Goal: Task Accomplishment & Management: Use online tool/utility

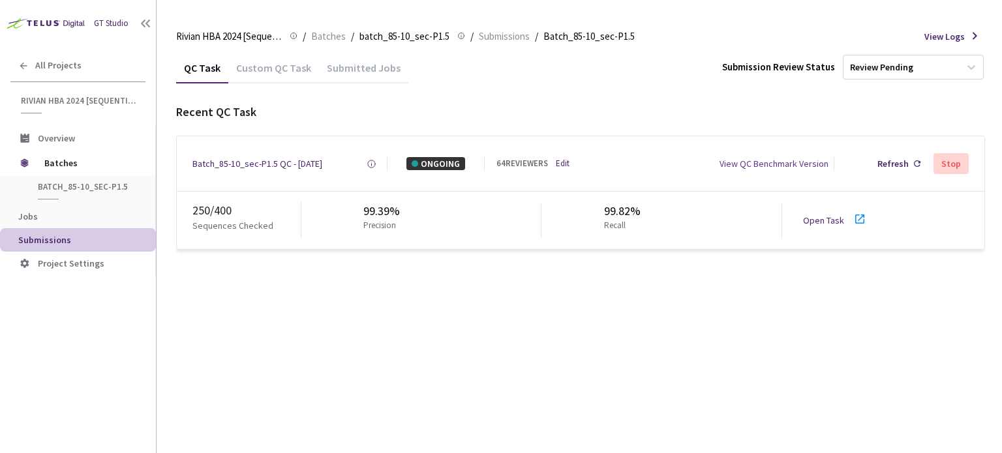
click at [830, 221] on link "Open Task" at bounding box center [823, 221] width 41 height 12
click at [269, 165] on div "Batch_85-10_sec-P1.5 QC - [DATE]" at bounding box center [257, 163] width 130 height 13
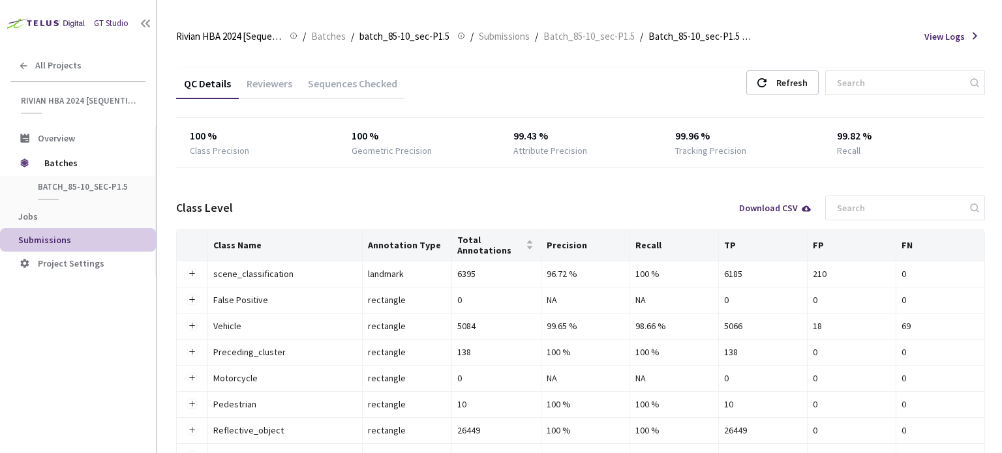
click at [282, 74] on div "Reviewers" at bounding box center [269, 82] width 61 height 28
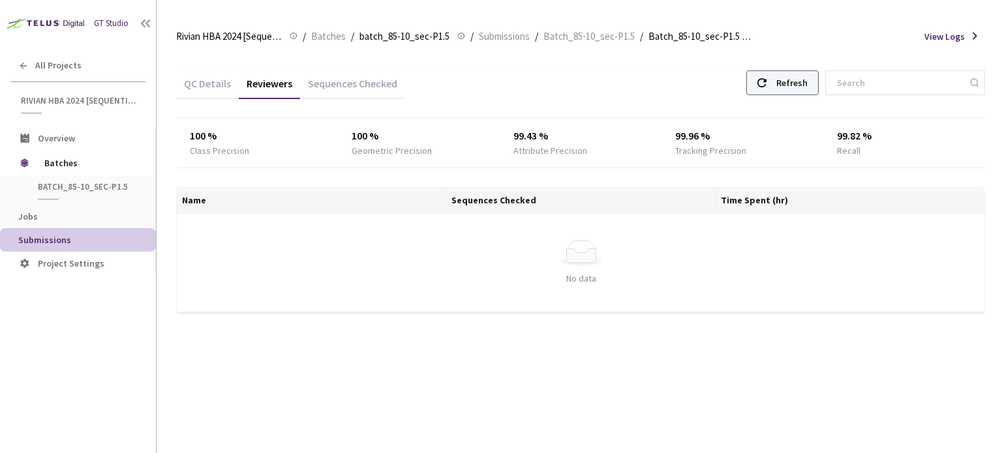
click at [767, 82] on icon at bounding box center [761, 82] width 9 height 9
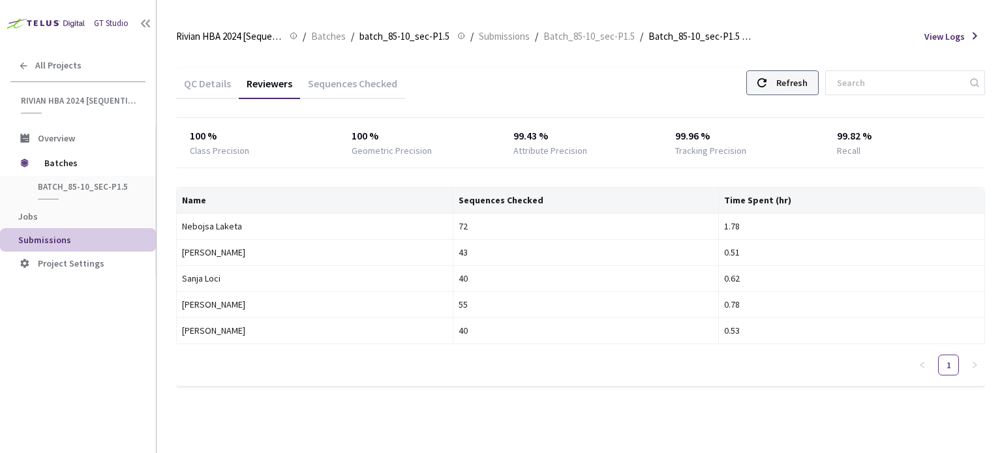
click at [808, 81] on div "Refresh" at bounding box center [791, 82] width 31 height 23
click at [808, 85] on div "Refresh" at bounding box center [791, 82] width 31 height 23
click at [767, 80] on icon at bounding box center [761, 82] width 9 height 9
click at [802, 87] on div "Refresh" at bounding box center [791, 82] width 31 height 23
click at [799, 94] on div "Refresh" at bounding box center [791, 82] width 31 height 23
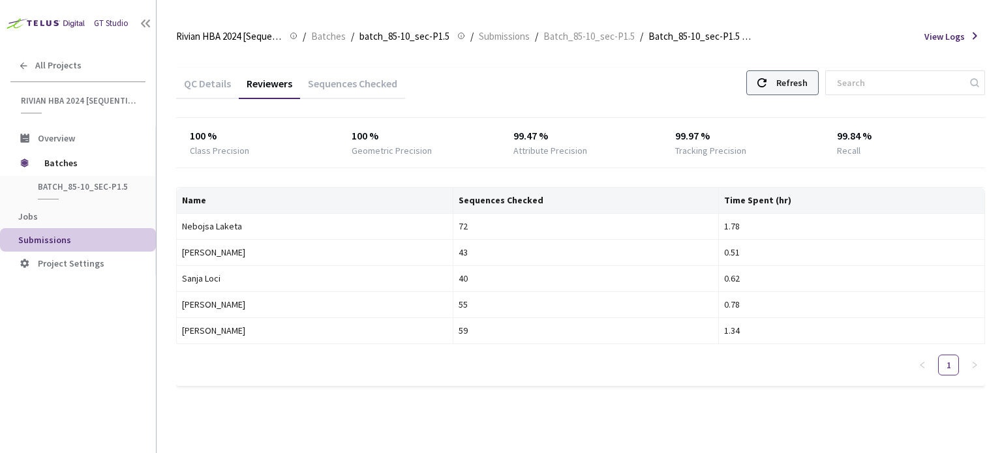
click at [808, 85] on div "Refresh" at bounding box center [791, 82] width 31 height 23
click at [767, 78] on div at bounding box center [761, 82] width 9 height 23
click at [782, 89] on div "Refresh" at bounding box center [782, 82] width 72 height 25
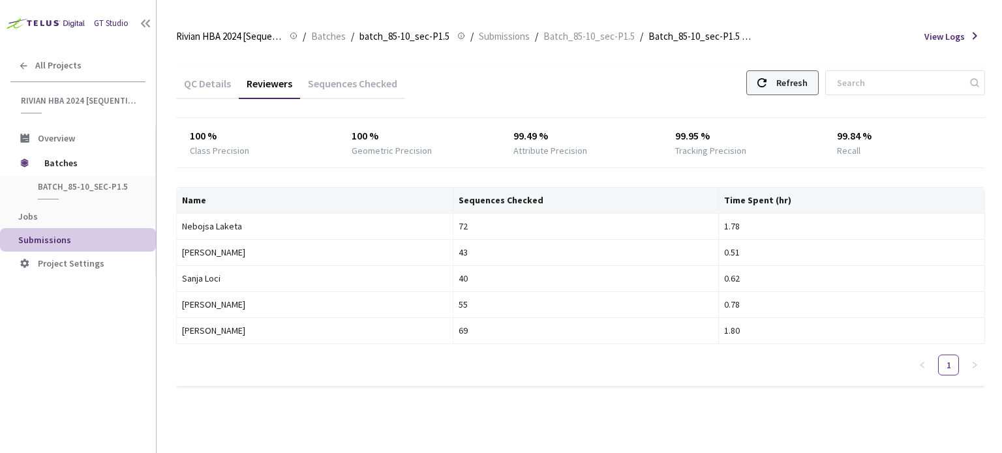
click at [778, 86] on div "Refresh" at bounding box center [782, 82] width 72 height 25
click at [778, 88] on div "Refresh" at bounding box center [782, 82] width 72 height 25
click at [793, 91] on div "Refresh" at bounding box center [791, 82] width 31 height 23
click at [802, 85] on div "Refresh" at bounding box center [791, 82] width 31 height 23
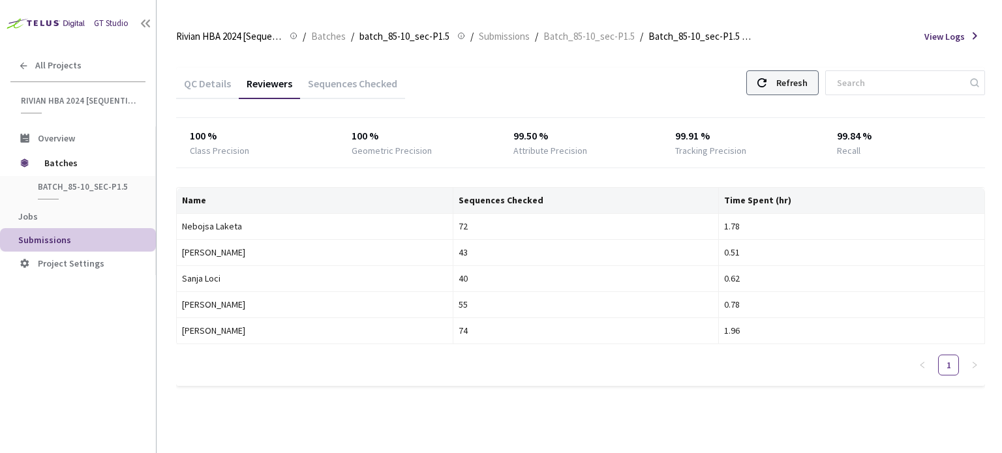
click at [779, 81] on div "Refresh" at bounding box center [782, 82] width 72 height 25
click at [789, 72] on div "Refresh" at bounding box center [791, 82] width 31 height 23
click at [795, 71] on div "Refresh" at bounding box center [791, 82] width 31 height 23
click at [767, 78] on icon at bounding box center [761, 82] width 9 height 9
click at [808, 84] on div "Refresh" at bounding box center [791, 82] width 31 height 23
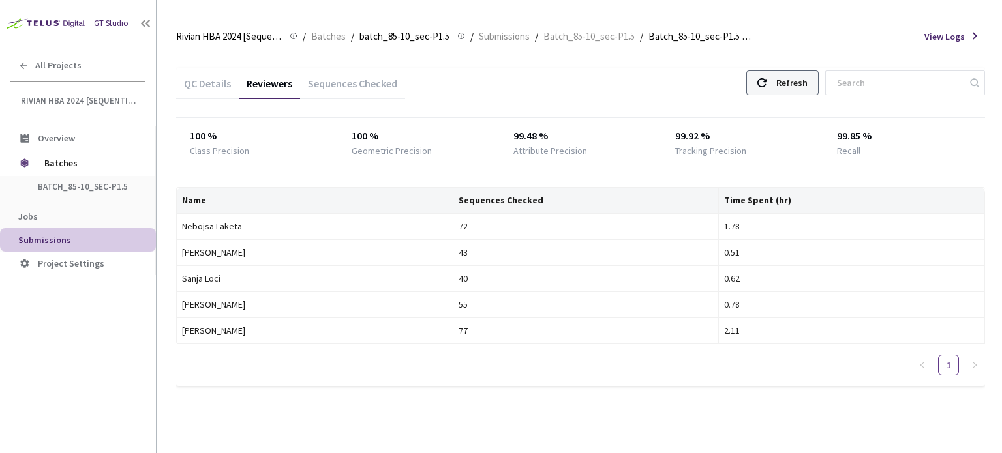
click at [778, 80] on div "Refresh" at bounding box center [782, 82] width 72 height 25
click at [767, 86] on use at bounding box center [761, 82] width 9 height 9
click at [787, 82] on div "Refresh" at bounding box center [782, 82] width 72 height 25
click at [797, 81] on div "Refresh" at bounding box center [791, 82] width 31 height 23
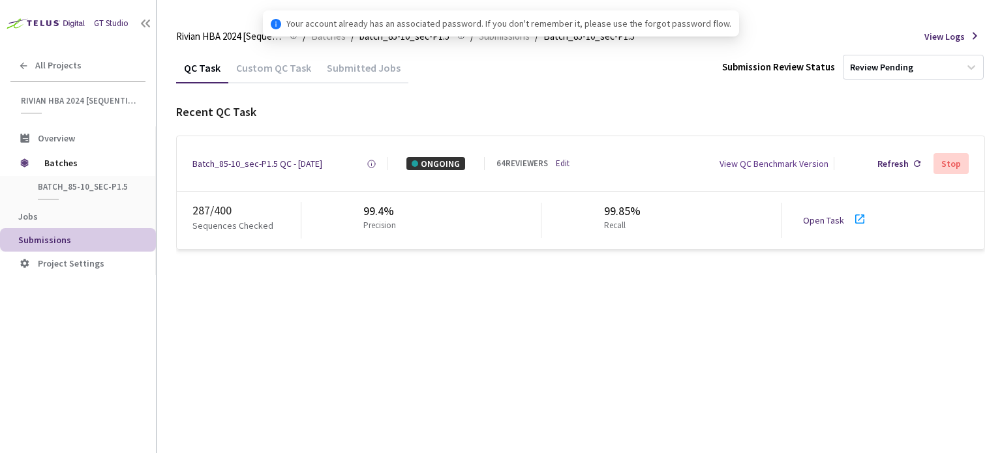
click at [829, 217] on link "Open Task" at bounding box center [823, 221] width 41 height 12
